Goal: Task Accomplishment & Management: Complete application form

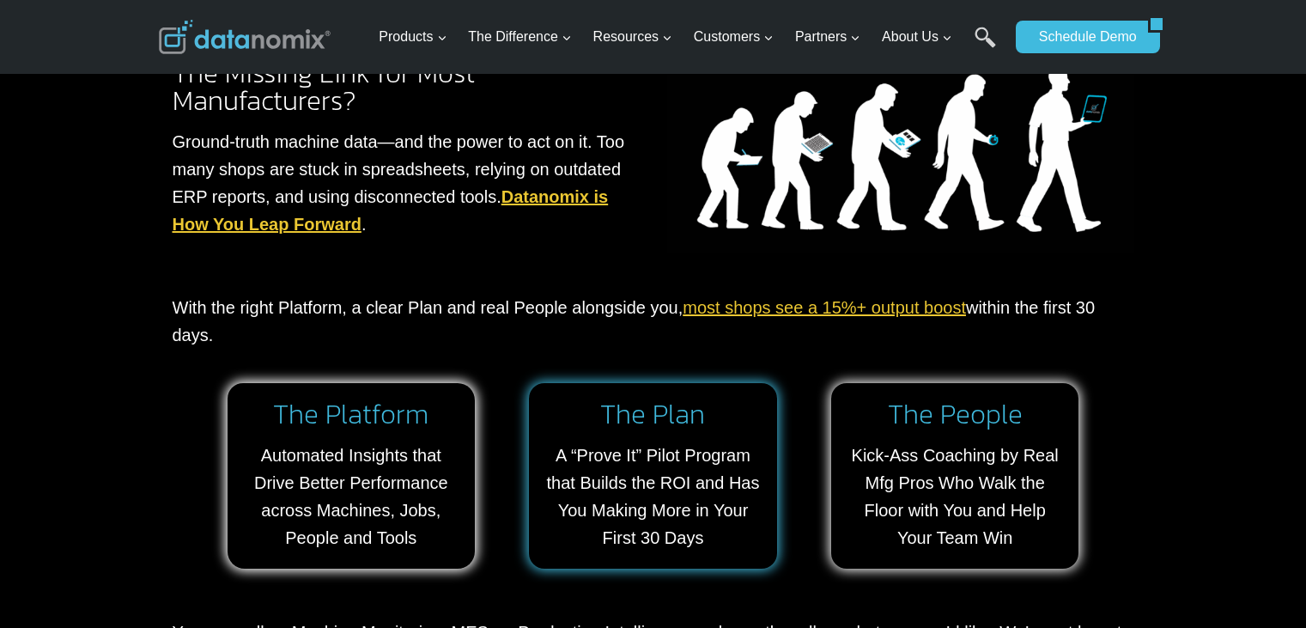
click at [617, 457] on link at bounding box center [653, 475] width 248 height 185
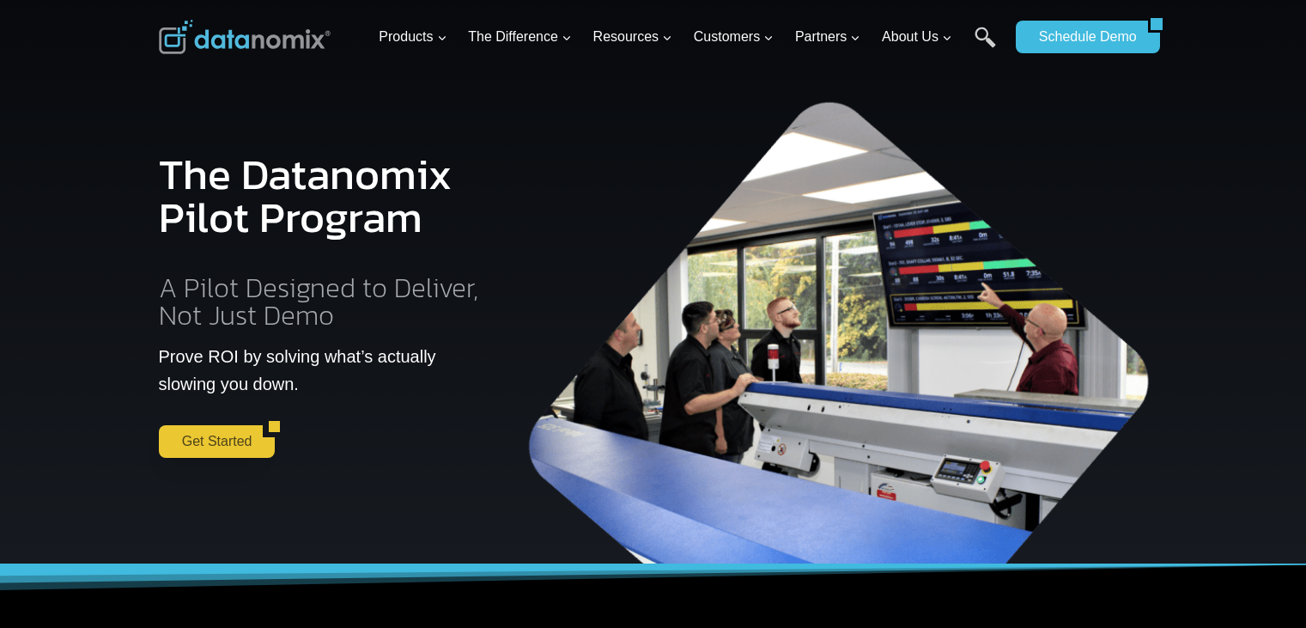
click at [203, 432] on link "Get Started" at bounding box center [211, 441] width 105 height 33
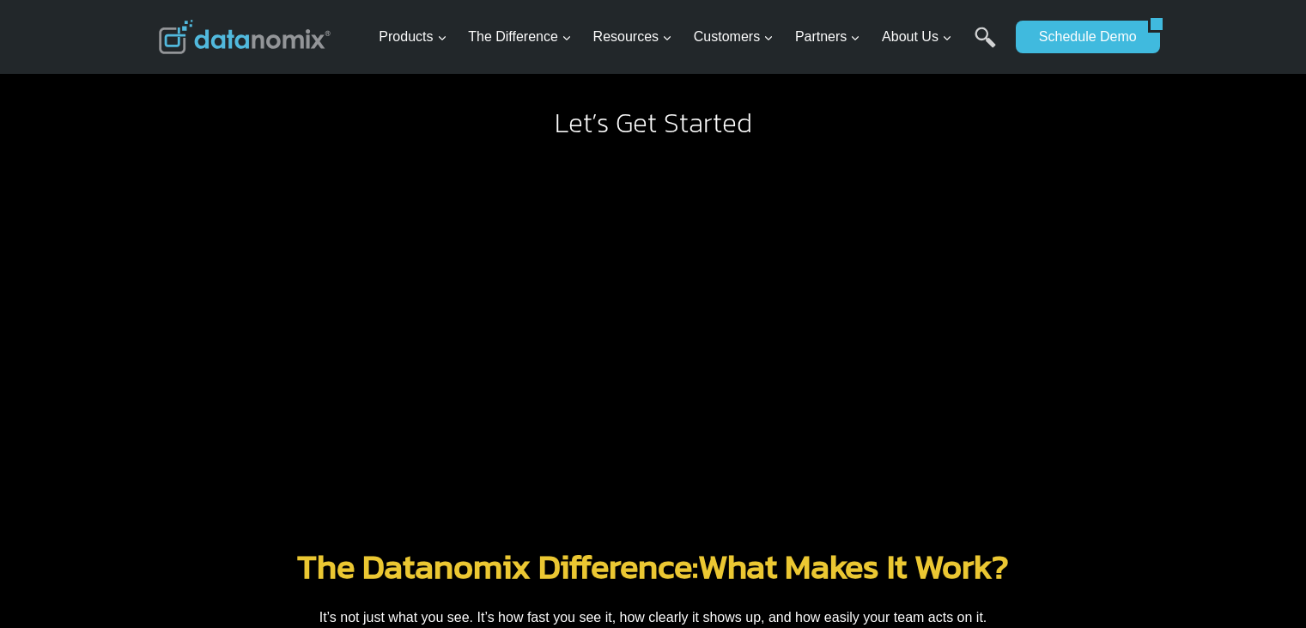
scroll to position [1630, 0]
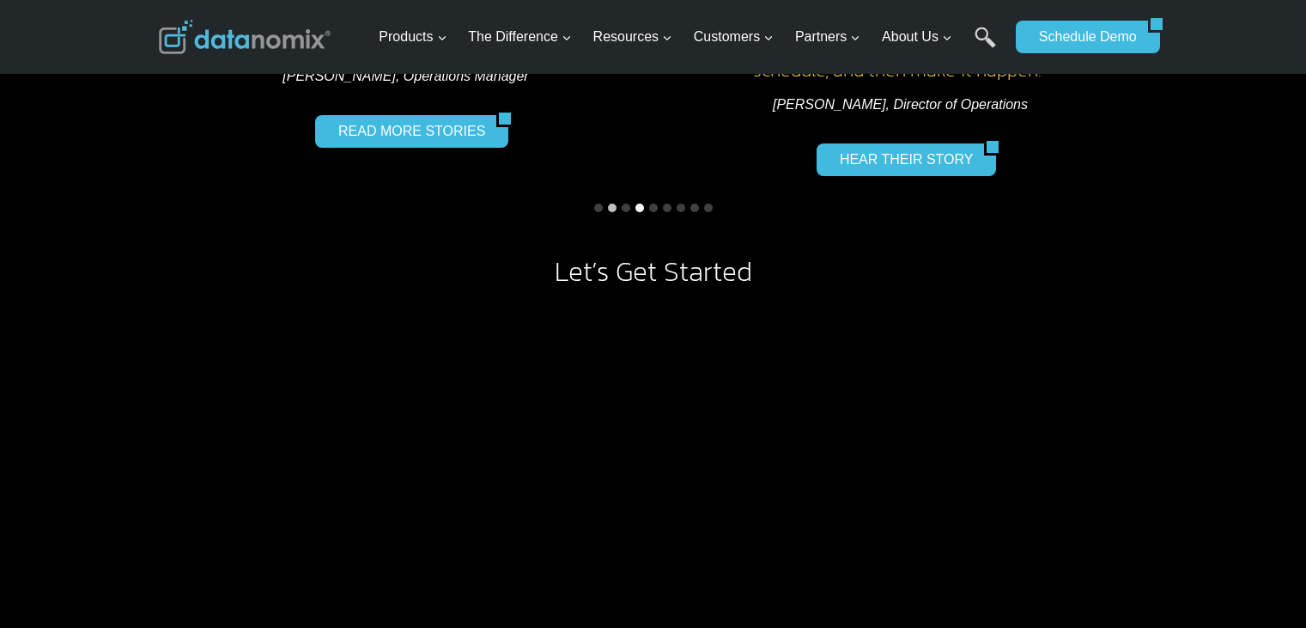
click at [640, 209] on button "Go to slide 4" at bounding box center [639, 207] width 9 height 9
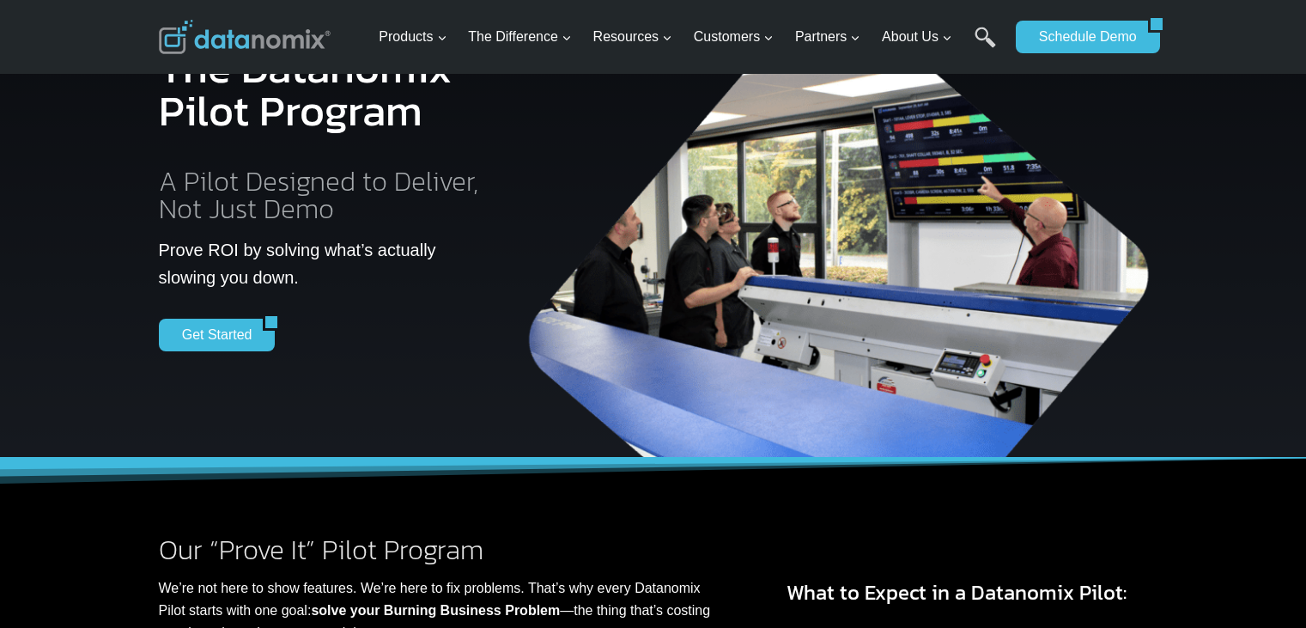
scroll to position [84, 0]
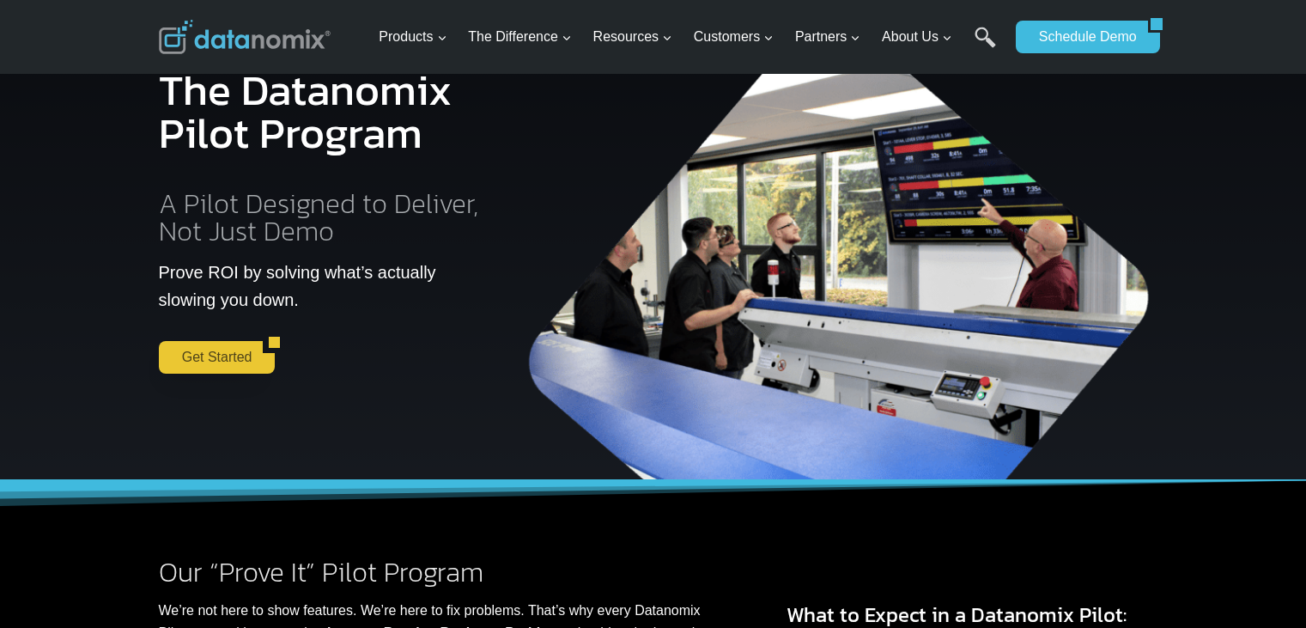
click at [185, 366] on link "Get Started" at bounding box center [211, 357] width 105 height 33
click at [374, 350] on div "Get Started" at bounding box center [325, 357] width 332 height 33
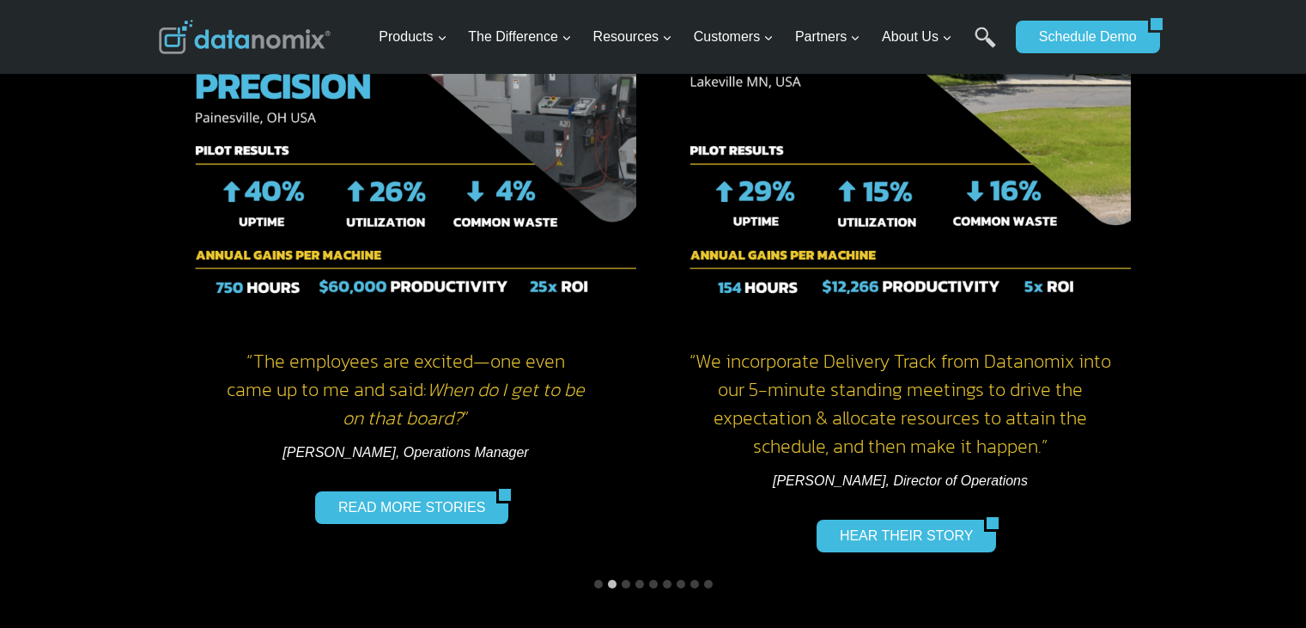
scroll to position [1460, 0]
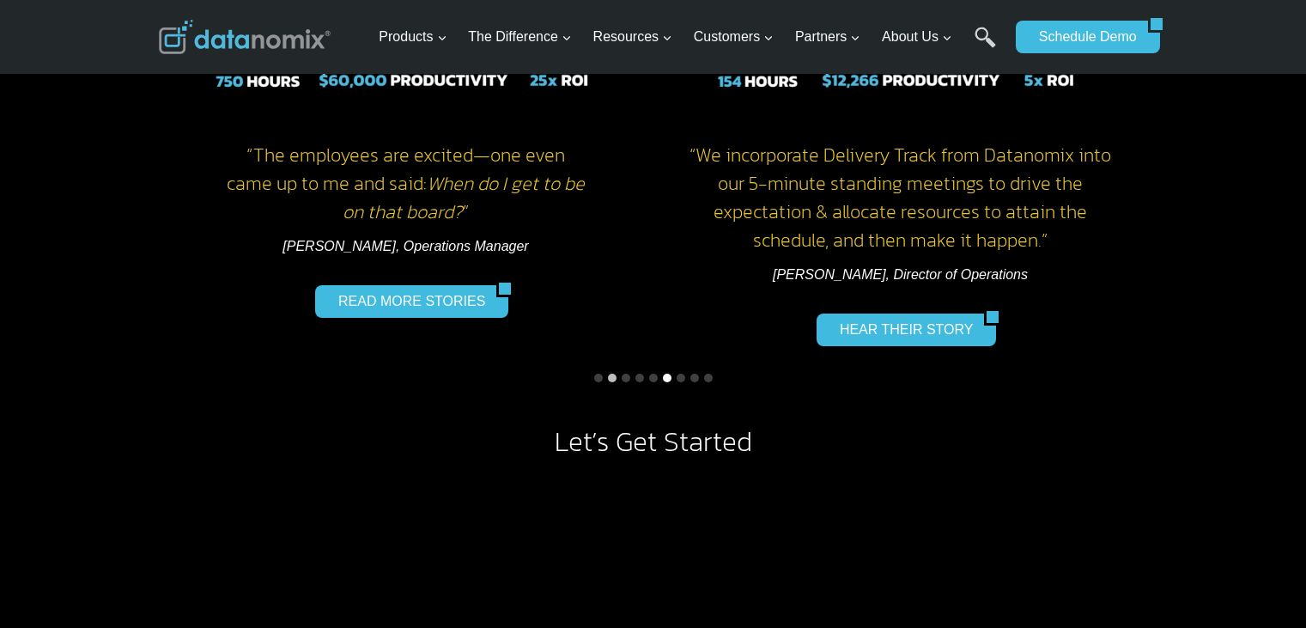
click at [665, 375] on button "Go to slide 6" at bounding box center [667, 377] width 9 height 9
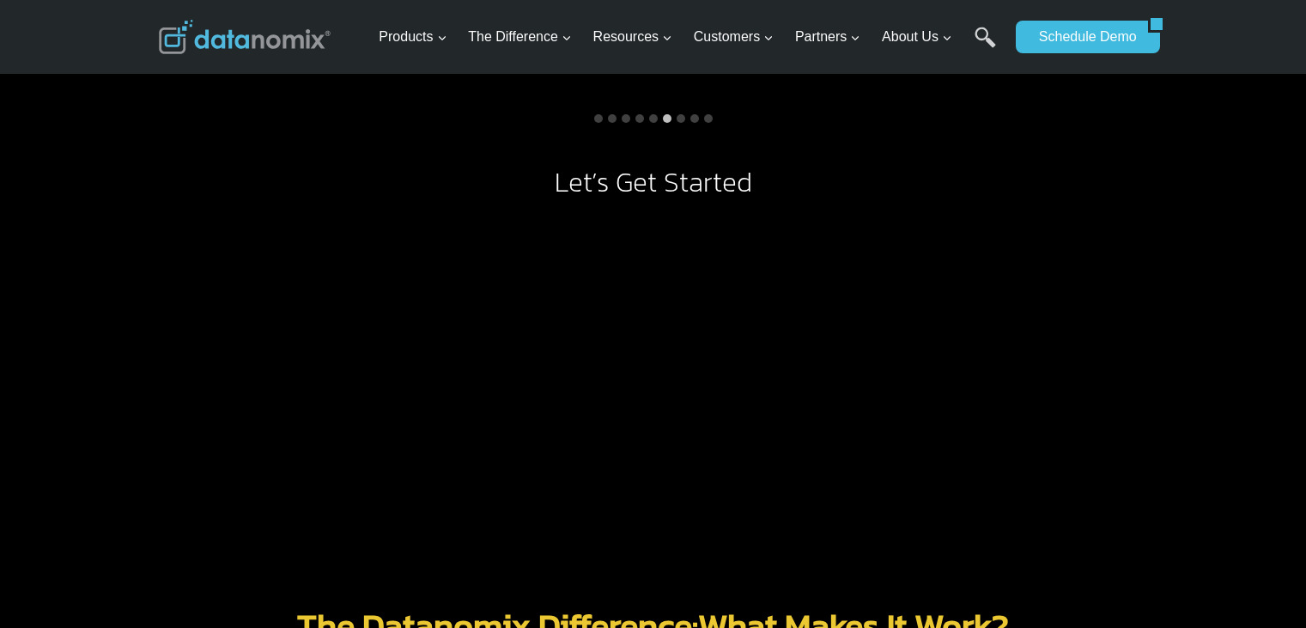
scroll to position [1717, 0]
click at [611, 122] on button "Go to slide 2" at bounding box center [612, 120] width 9 height 9
